Goal: Task Accomplishment & Management: Manage account settings

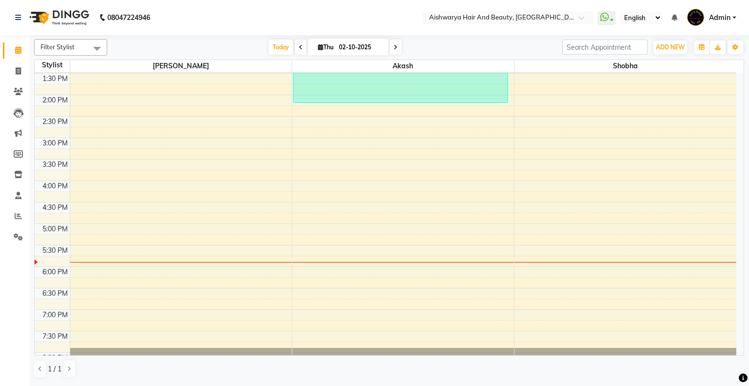
scroll to position [269, 0]
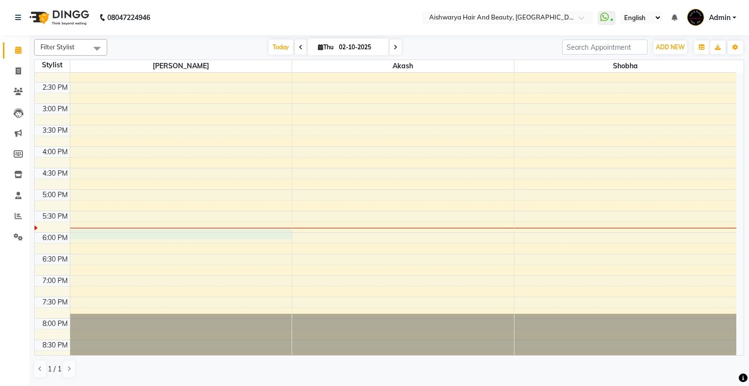
click at [83, 233] on div "8:00 AM 8:30 AM 9:00 AM 9:30 AM 10:00 AM 10:30 AM 11:00 AM 11:30 AM 12:00 PM 12…" at bounding box center [386, 82] width 702 height 558
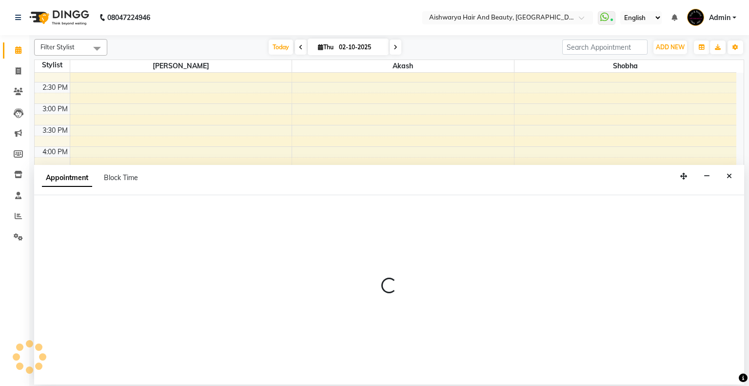
select select "19046"
select select "1080"
select select "tentative"
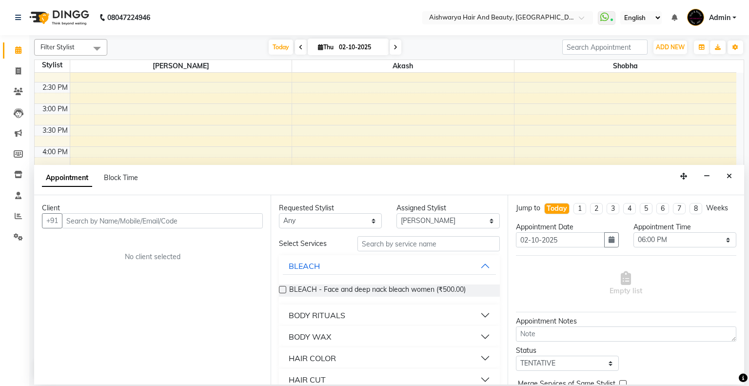
click at [174, 226] on input "text" at bounding box center [162, 220] width 201 height 15
type input "9766497203"
click at [228, 219] on span "Add Client" at bounding box center [242, 220] width 33 height 9
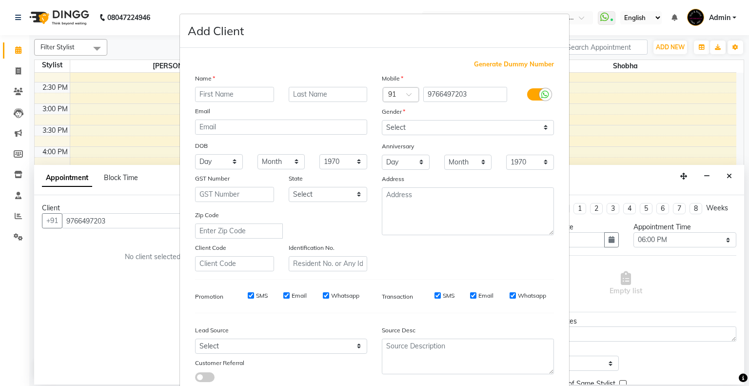
click at [242, 87] on input "text" at bounding box center [234, 94] width 79 height 15
type input "priyanka"
click at [336, 101] on input "text" at bounding box center [328, 94] width 79 height 15
type input "yadav"
click at [196, 162] on select "Day 01 02 03 04 05 06 07 08 09 10 11 12 13 14 15 16 17 18 19 20 21 22 23 24 25 …" at bounding box center [219, 161] width 48 height 15
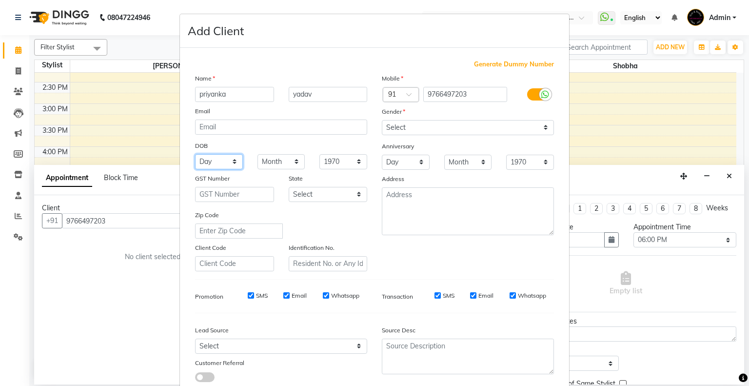
select select "25"
click at [195, 155] on select "Day 01 02 03 04 05 06 07 08 09 10 11 12 13 14 15 16 17 18 19 20 21 22 23 24 25 …" at bounding box center [219, 161] width 48 height 15
click at [275, 163] on select "Month January February March April May June July August September October Novem…" at bounding box center [282, 161] width 48 height 15
select select "06"
click at [258, 155] on select "Month January February March April May June July August September October Novem…" at bounding box center [282, 161] width 48 height 15
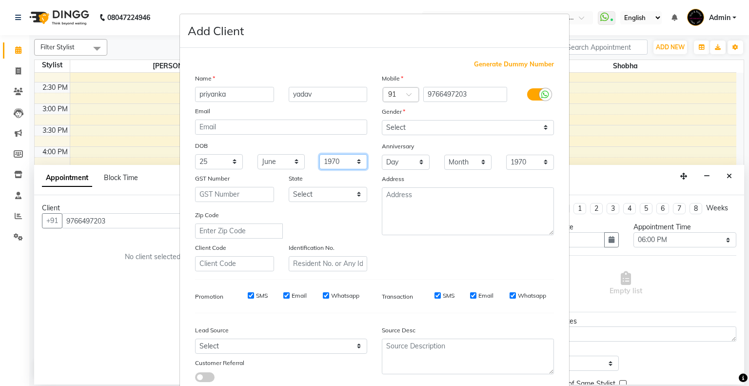
click at [343, 161] on select "1940 1941 1942 1943 1944 1945 1946 1947 1948 1949 1950 1951 1952 1953 1954 1955…" at bounding box center [344, 161] width 48 height 15
select select "1991"
click at [320, 155] on select "1940 1941 1942 1943 1944 1945 1946 1947 1948 1949 1950 1951 1952 1953 1954 1955…" at bounding box center [344, 161] width 48 height 15
click at [422, 122] on select "Select [DEMOGRAPHIC_DATA] [DEMOGRAPHIC_DATA] Other Prefer Not To Say" at bounding box center [468, 127] width 172 height 15
select select "[DEMOGRAPHIC_DATA]"
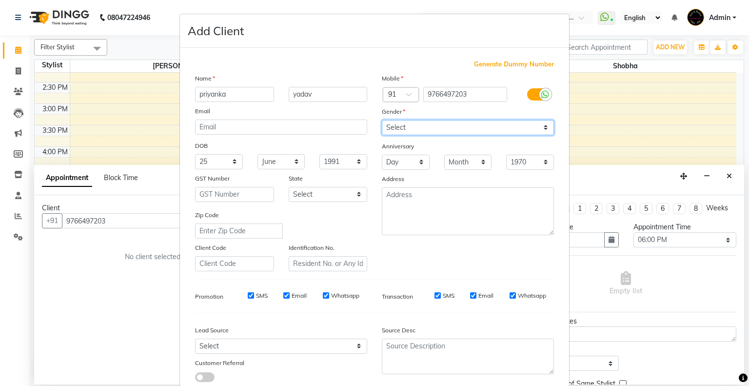
click at [382, 121] on select "Select [DEMOGRAPHIC_DATA] [DEMOGRAPHIC_DATA] Other Prefer Not To Say" at bounding box center [468, 127] width 172 height 15
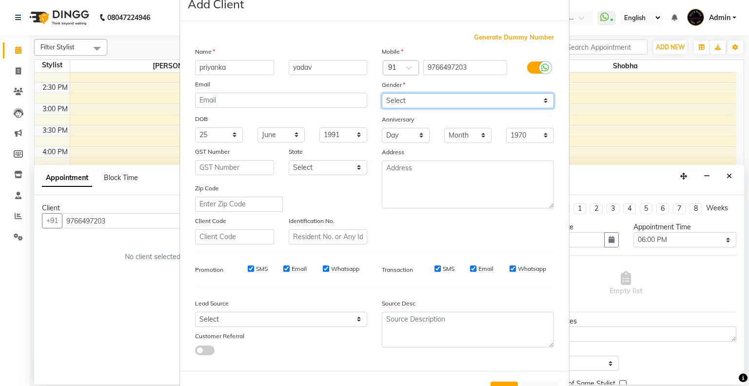
scroll to position [69, 0]
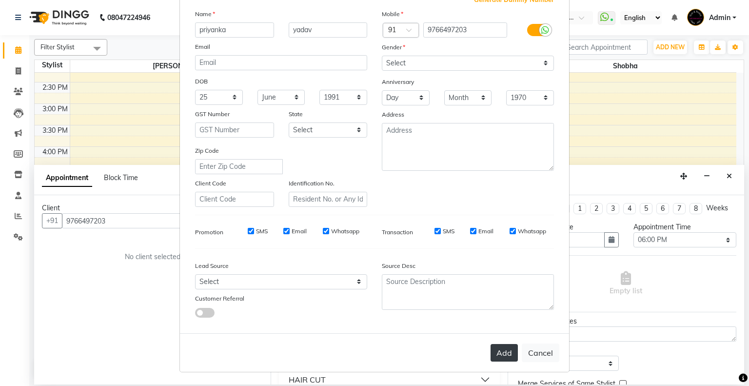
click at [500, 352] on button "Add" at bounding box center [504, 353] width 27 height 18
select select
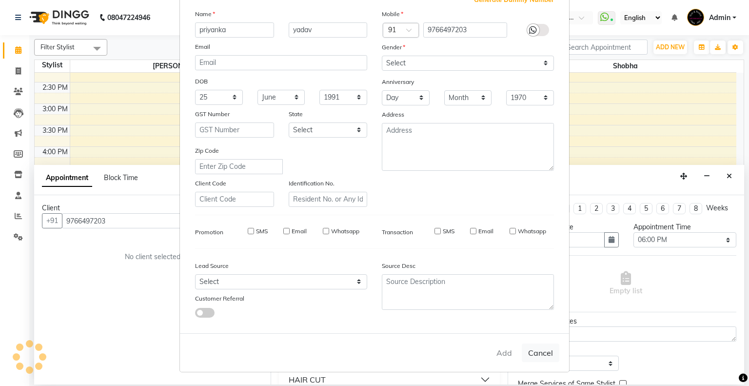
select select
checkbox input "false"
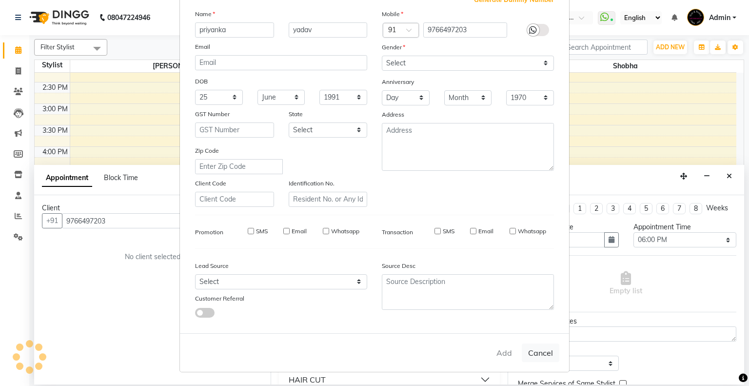
checkbox input "false"
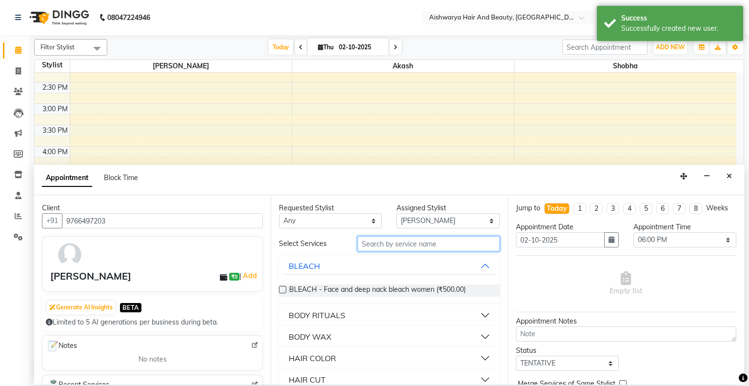
click at [413, 243] on input "text" at bounding box center [429, 243] width 142 height 15
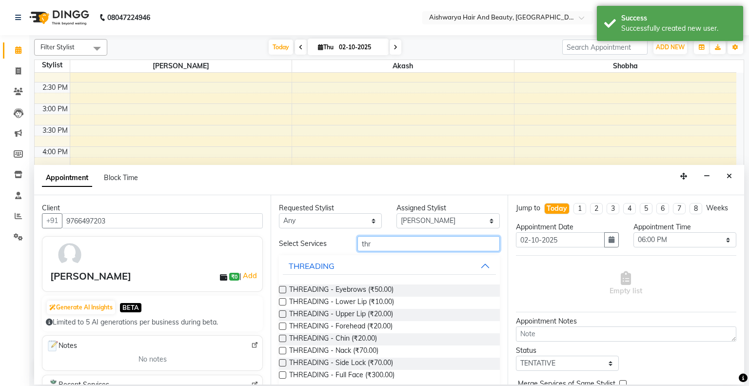
type input "thr"
click at [283, 291] on label at bounding box center [282, 289] width 7 height 7
click at [283, 291] on input "checkbox" at bounding box center [282, 290] width 6 height 6
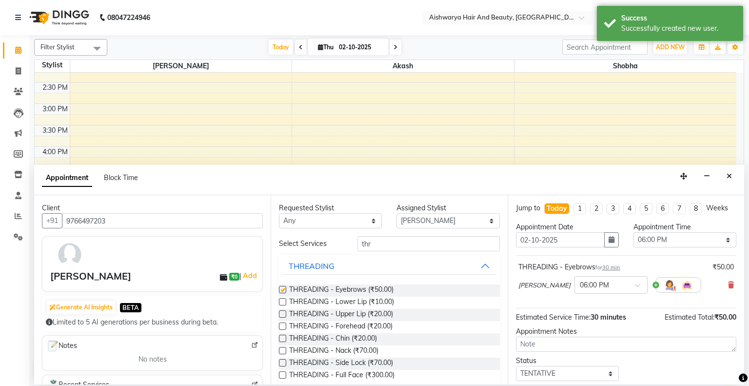
checkbox input "false"
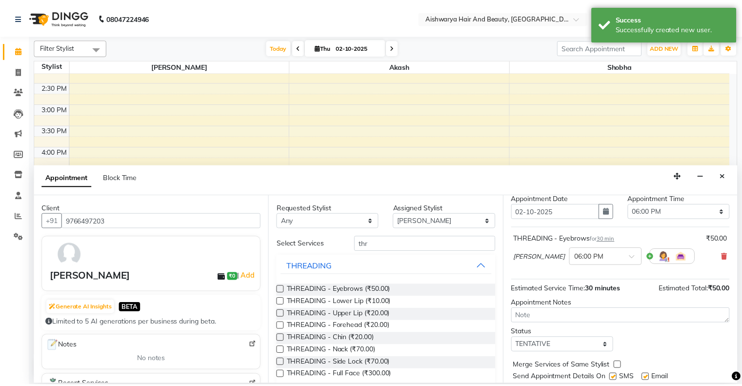
scroll to position [58, 0]
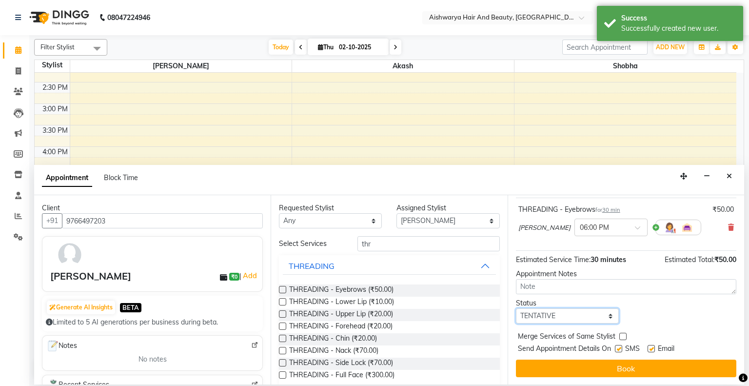
click at [561, 312] on select "Select TENTATIVE CONFIRM CHECK-IN UPCOMING" at bounding box center [567, 315] width 103 height 15
select select "check-in"
click at [516, 308] on select "Select TENTATIVE CONFIRM CHECK-IN UPCOMING" at bounding box center [567, 315] width 103 height 15
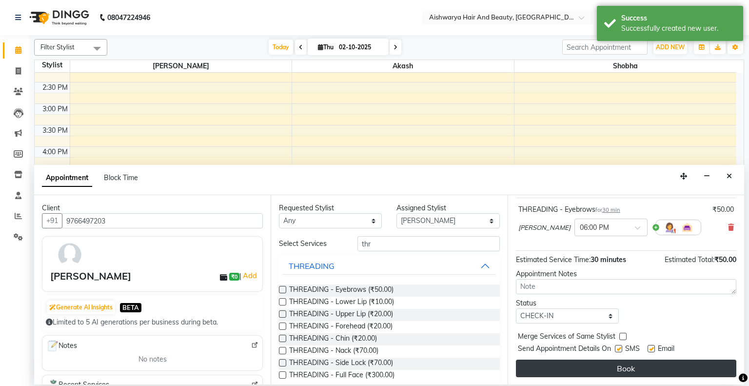
click at [555, 372] on button "Book" at bounding box center [626, 369] width 221 height 18
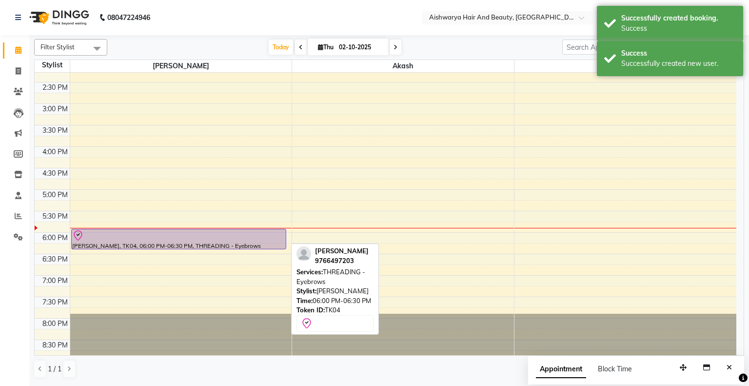
click at [202, 247] on div at bounding box center [179, 249] width 214 height 4
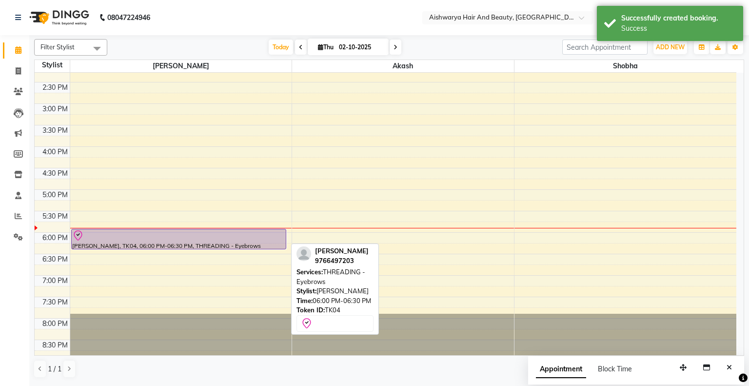
select select "8"
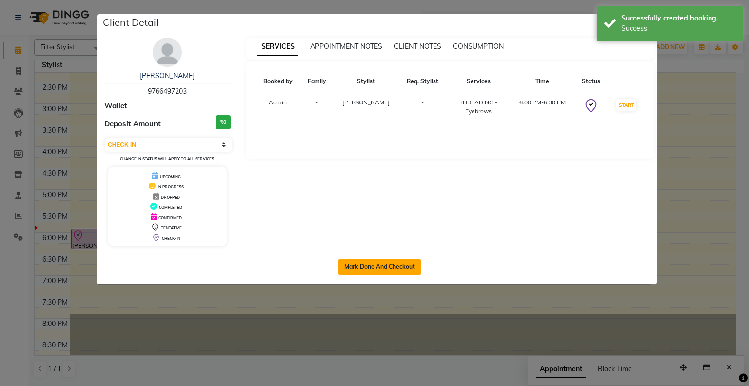
click at [405, 270] on button "Mark Done And Checkout" at bounding box center [379, 267] width 83 height 16
select select "3876"
select select "service"
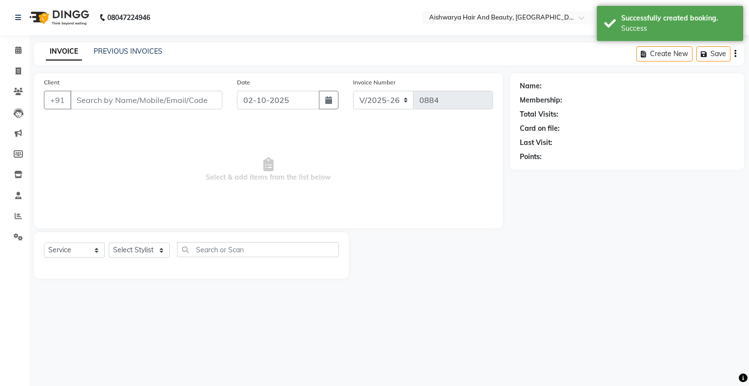
type input "9766497203"
select select "19046"
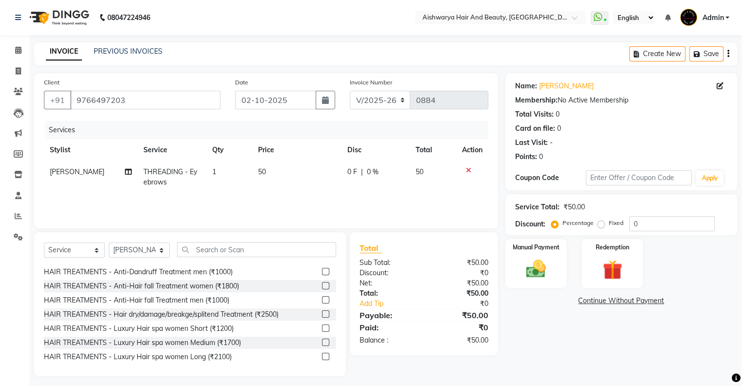
scroll to position [244, 0]
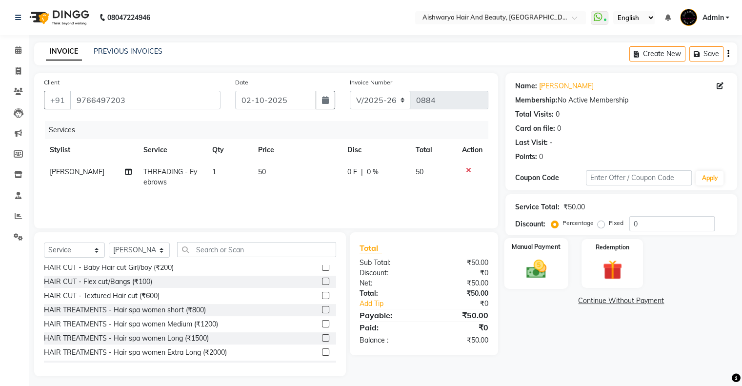
click at [547, 276] on img at bounding box center [536, 269] width 33 height 23
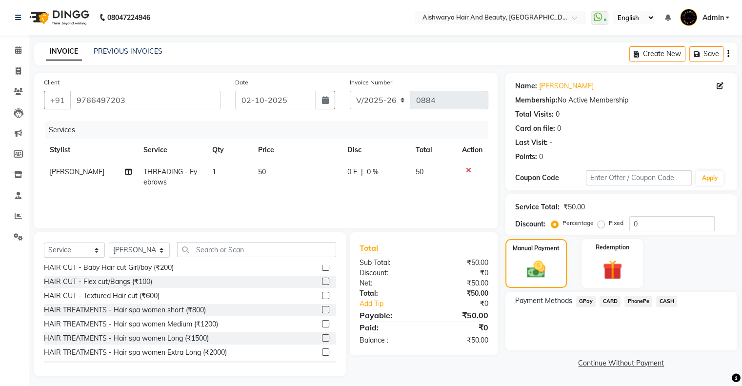
click at [636, 300] on span "PhonePe" at bounding box center [638, 301] width 28 height 11
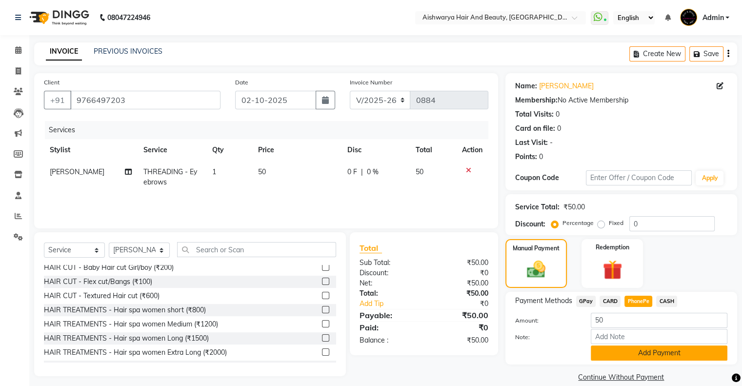
click at [614, 356] on button "Add Payment" at bounding box center [659, 352] width 137 height 15
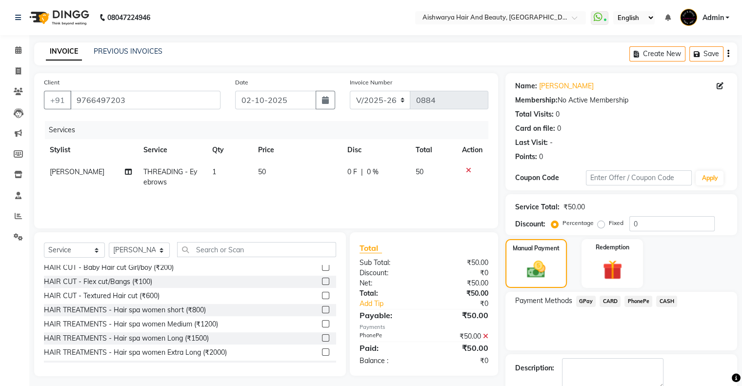
scroll to position [53, 0]
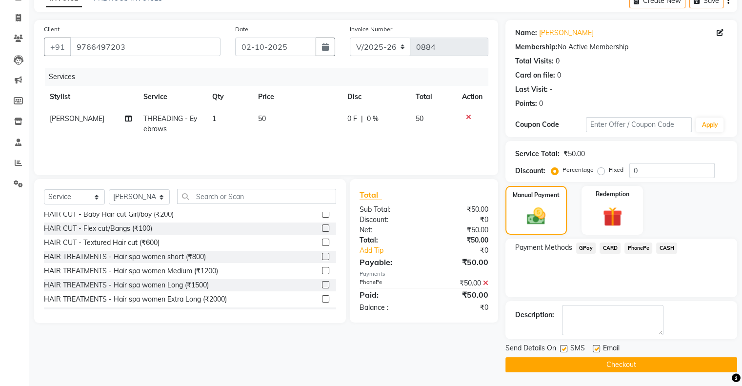
click at [599, 362] on button "Checkout" at bounding box center [621, 364] width 232 height 15
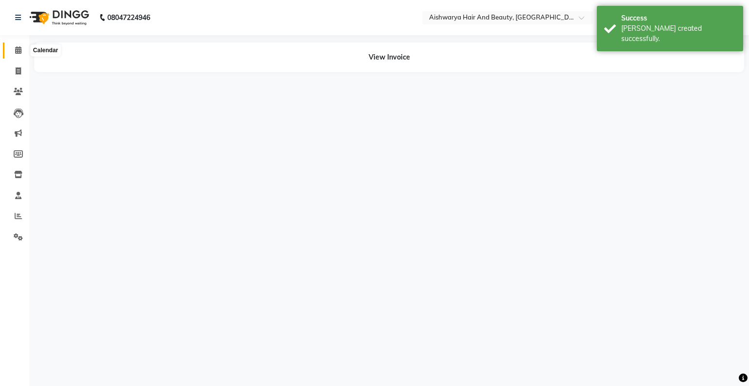
drag, startPoint x: 18, startPoint y: 51, endPoint x: 28, endPoint y: 59, distance: 13.3
click at [18, 50] on icon at bounding box center [18, 49] width 6 height 7
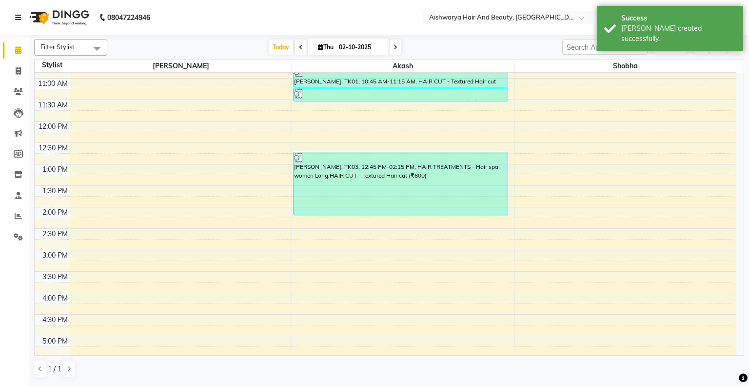
scroll to position [269, 0]
